Goal: Information Seeking & Learning: Learn about a topic

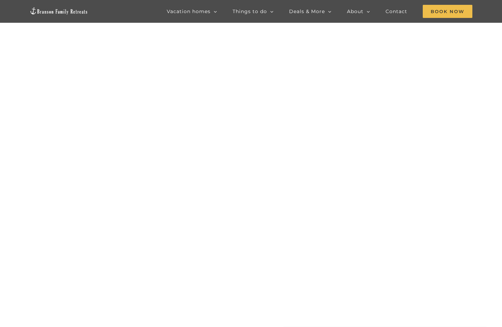
scroll to position [69, 0]
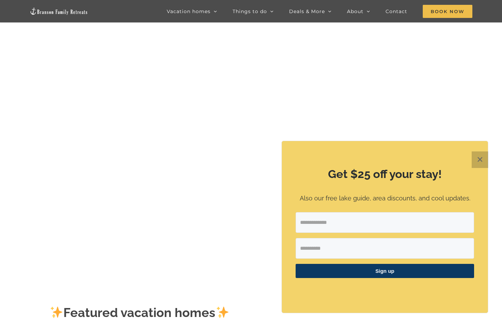
click at [480, 159] on button "✕" at bounding box center [480, 159] width 17 height 17
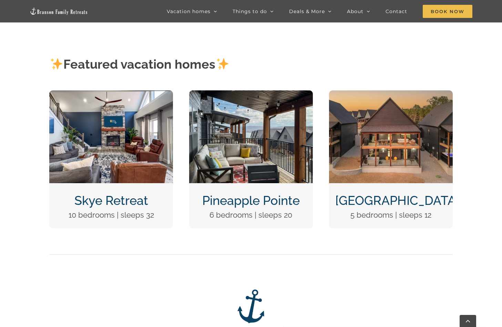
scroll to position [276, 0]
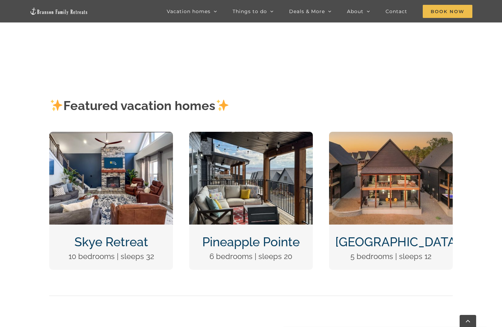
click at [404, 189] on img "DCIM100MEDIADJI_0124.JPG" at bounding box center [391, 178] width 124 height 93
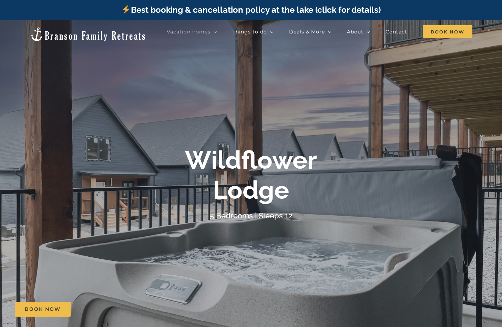
click at [409, 156] on div "Wildflower Lodge 5 Bedrooms | Sleeps 12" at bounding box center [251, 183] width 502 height 77
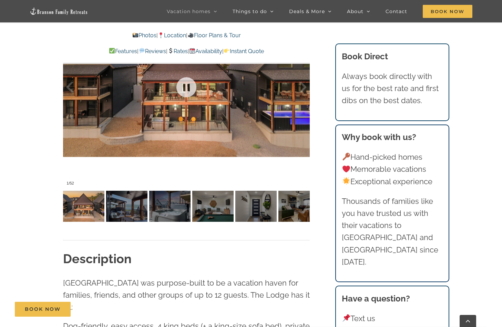
scroll to position [517, 0]
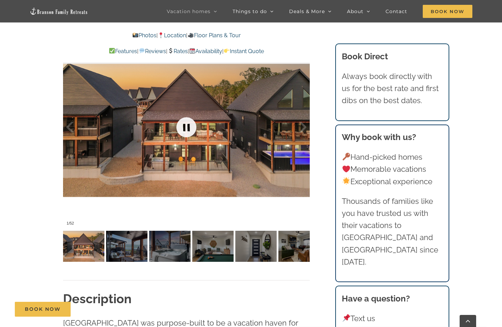
click at [189, 124] on link at bounding box center [187, 127] width 28 height 28
click at [300, 125] on div at bounding box center [295, 127] width 21 height 43
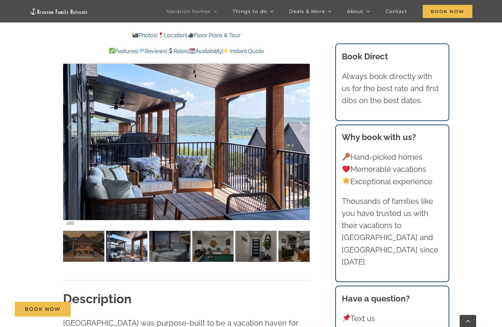
click at [300, 125] on div at bounding box center [295, 127] width 21 height 43
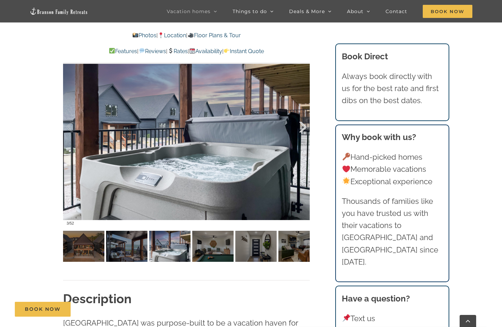
click at [300, 125] on div at bounding box center [295, 127] width 21 height 43
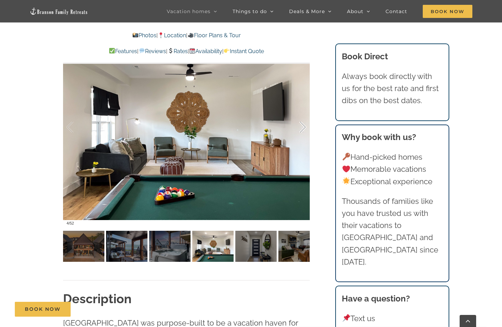
click at [300, 125] on div at bounding box center [295, 127] width 21 height 43
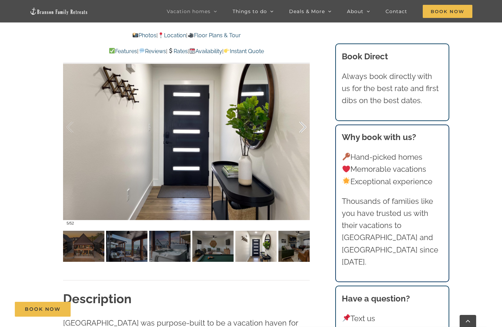
click at [300, 125] on div at bounding box center [295, 127] width 21 height 43
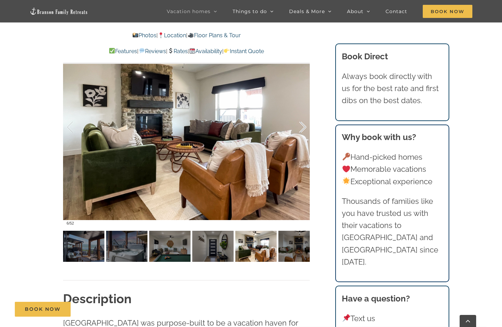
click at [300, 125] on div at bounding box center [295, 127] width 21 height 43
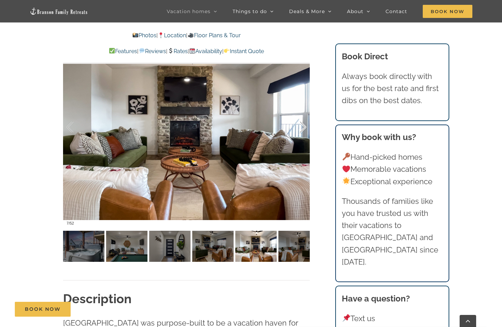
click at [300, 125] on div at bounding box center [295, 127] width 21 height 43
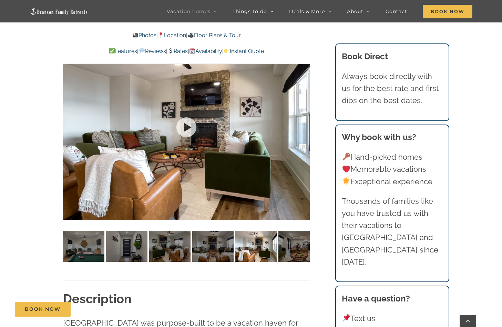
click at [300, 125] on div at bounding box center [186, 127] width 247 height 203
click at [303, 127] on div at bounding box center [295, 127] width 21 height 43
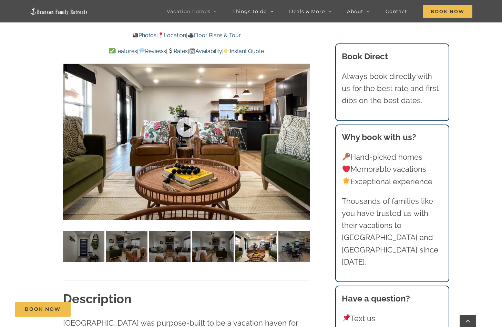
click at [303, 126] on div at bounding box center [186, 127] width 247 height 203
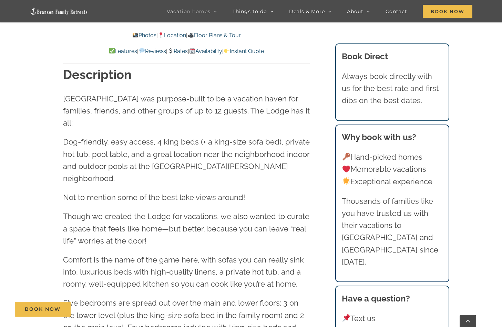
scroll to position [689, 0]
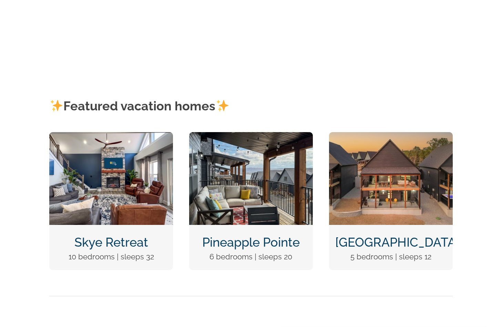
click at [240, 180] on img "Pineapple Pointe Christmas at Table Rock Lake Branson Missouri-1416" at bounding box center [251, 178] width 124 height 93
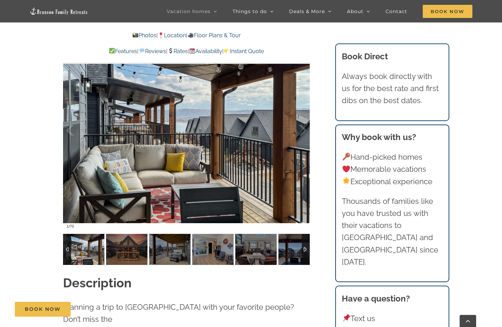
scroll to position [655, 0]
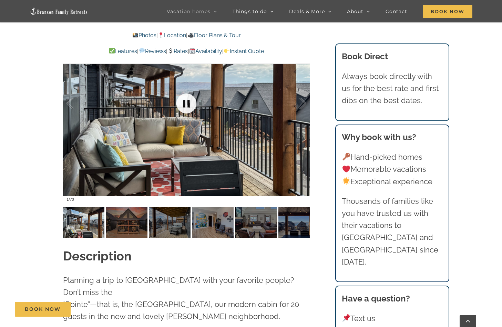
click at [186, 99] on link at bounding box center [187, 104] width 28 height 28
click at [183, 102] on link at bounding box center [187, 104] width 28 height 28
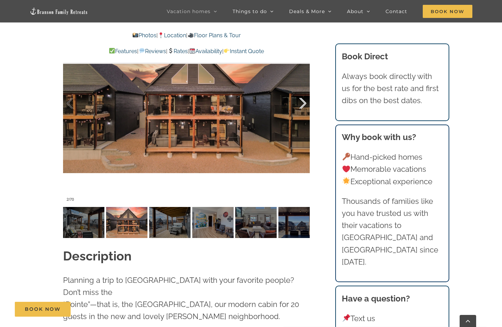
click at [303, 103] on div at bounding box center [295, 103] width 21 height 43
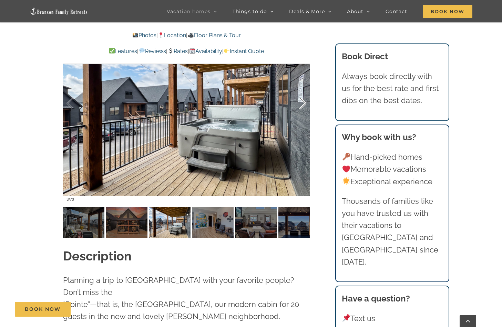
click at [303, 103] on div at bounding box center [295, 103] width 21 height 43
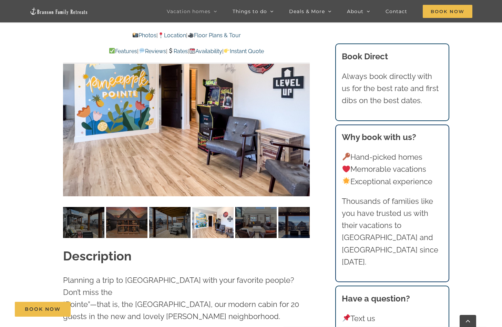
click at [303, 103] on div "4 / 70" at bounding box center [186, 103] width 247 height 203
click at [305, 104] on div at bounding box center [295, 103] width 21 height 43
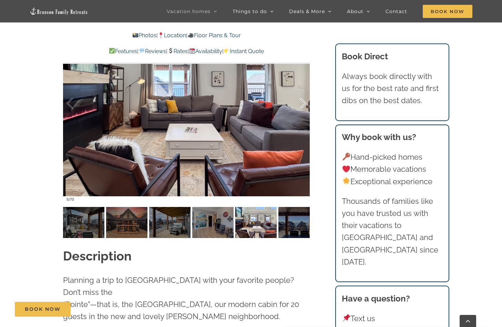
click at [305, 104] on div at bounding box center [295, 103] width 21 height 43
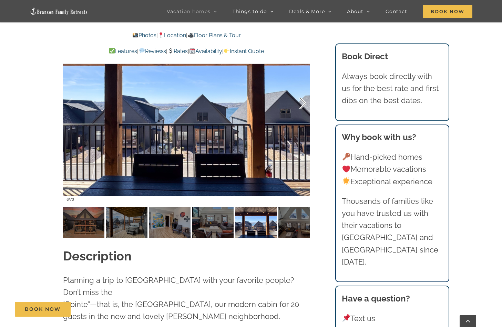
click at [305, 104] on div at bounding box center [295, 103] width 21 height 43
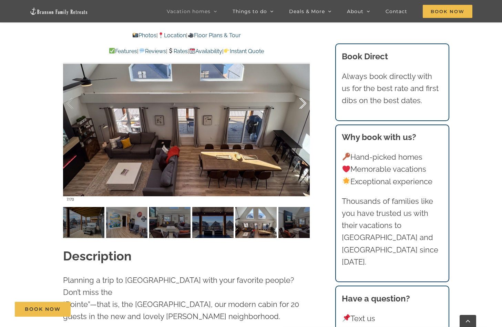
click at [305, 104] on div at bounding box center [295, 103] width 21 height 43
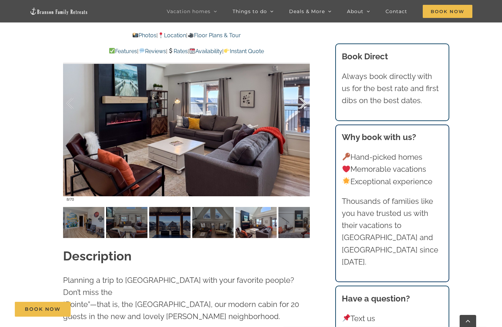
click at [305, 104] on div at bounding box center [295, 103] width 21 height 43
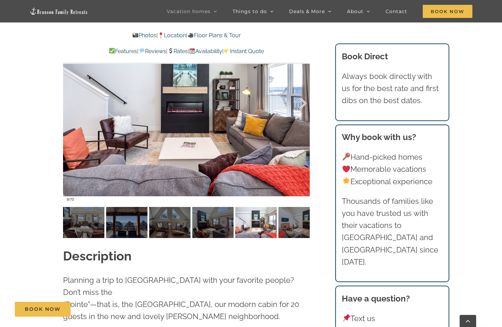
click at [305, 104] on div at bounding box center [295, 103] width 21 height 43
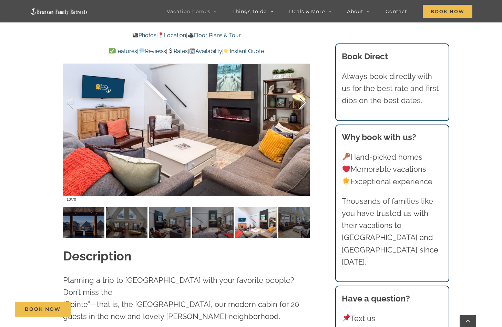
click at [305, 104] on div at bounding box center [295, 103] width 21 height 43
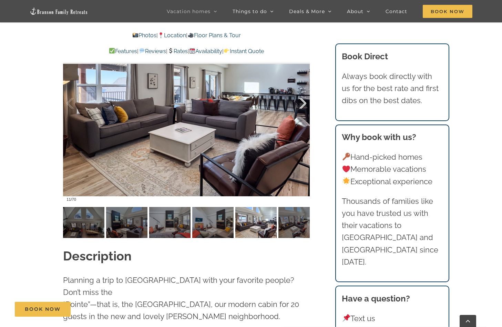
click at [303, 103] on div at bounding box center [295, 103] width 21 height 43
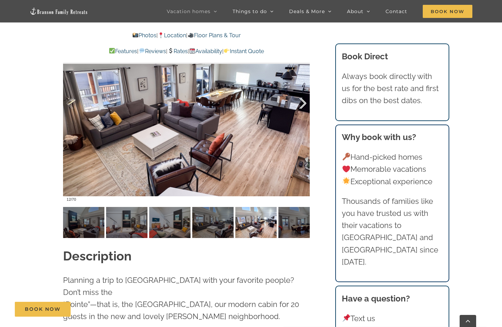
click at [303, 103] on div at bounding box center [295, 103] width 21 height 43
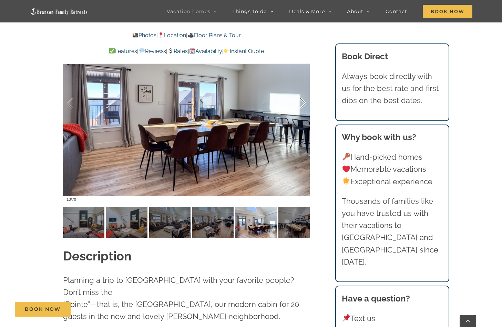
click at [303, 103] on div at bounding box center [295, 103] width 21 height 43
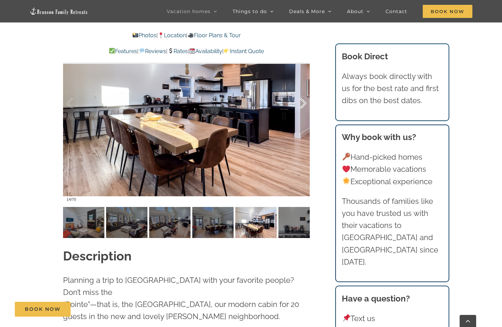
click at [303, 103] on div at bounding box center [295, 103] width 21 height 43
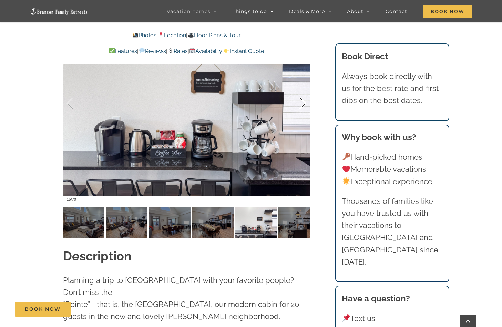
click at [303, 103] on div at bounding box center [295, 103] width 21 height 43
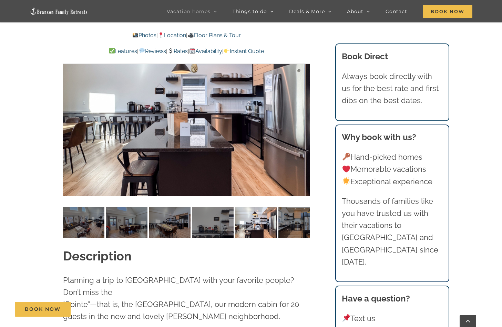
click at [303, 103] on div "16 / 70" at bounding box center [186, 103] width 247 height 203
click at [303, 103] on div at bounding box center [295, 103] width 21 height 43
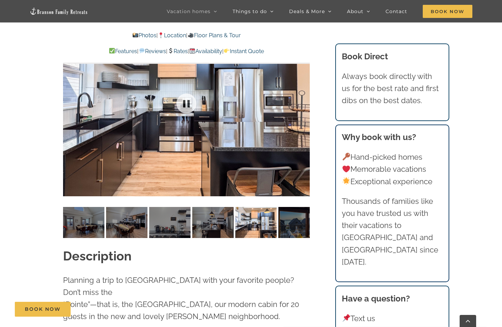
click at [303, 103] on div "17 / 70" at bounding box center [186, 103] width 247 height 203
click at [303, 105] on div at bounding box center [295, 103] width 21 height 43
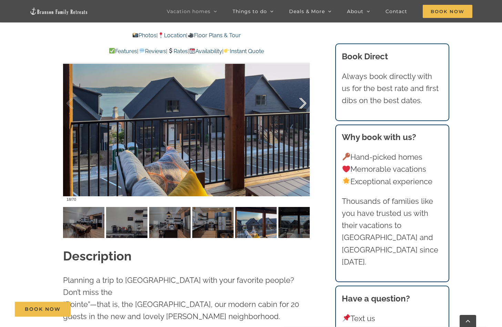
click at [303, 105] on div at bounding box center [295, 103] width 21 height 43
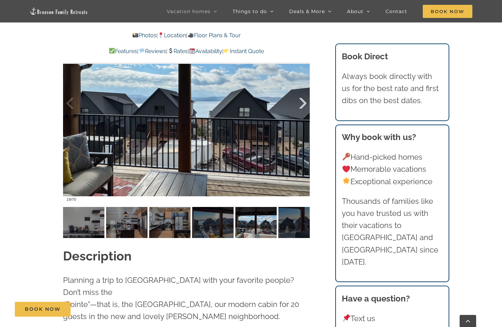
click at [303, 105] on div at bounding box center [295, 103] width 21 height 43
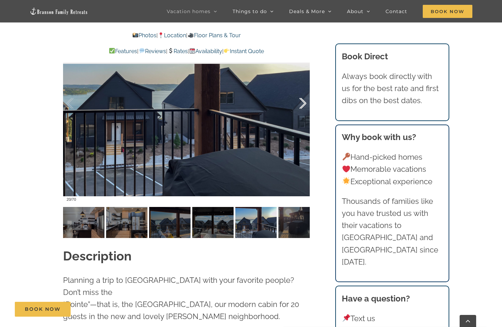
click at [303, 105] on div at bounding box center [295, 103] width 21 height 43
